Goal: Navigation & Orientation: Find specific page/section

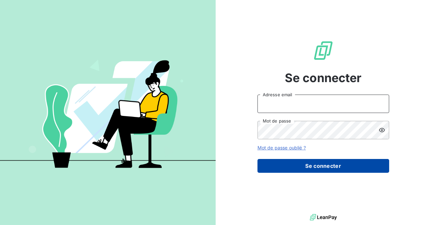
type input "admin@sbacompta"
click at [305, 167] on button "Se connecter" at bounding box center [323, 166] width 132 height 14
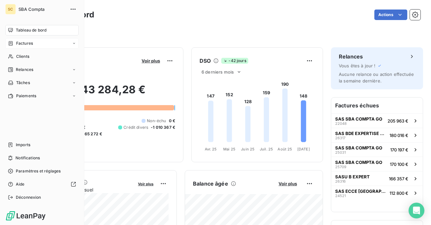
click at [23, 45] on span "Factures" at bounding box center [24, 43] width 17 height 6
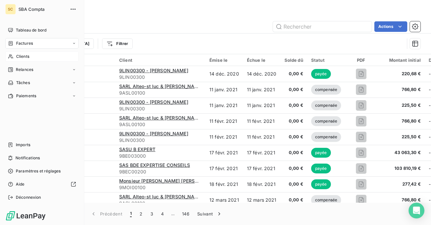
click at [17, 56] on span "Clients" at bounding box center [22, 57] width 13 height 6
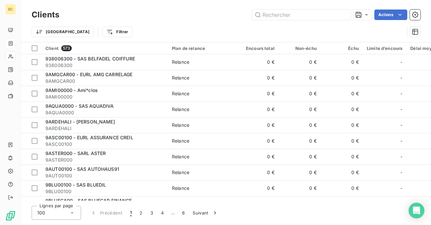
type input "00582"
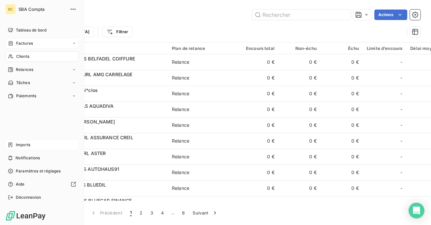
click at [17, 143] on span "Imports" at bounding box center [23, 145] width 14 height 6
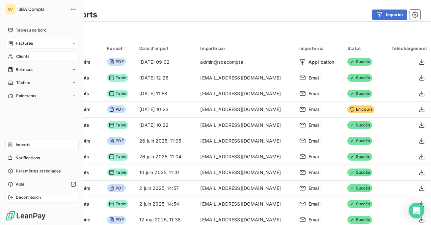
click at [20, 202] on div "Déconnexion" at bounding box center [41, 197] width 73 height 11
